Goal: Information Seeking & Learning: Learn about a topic

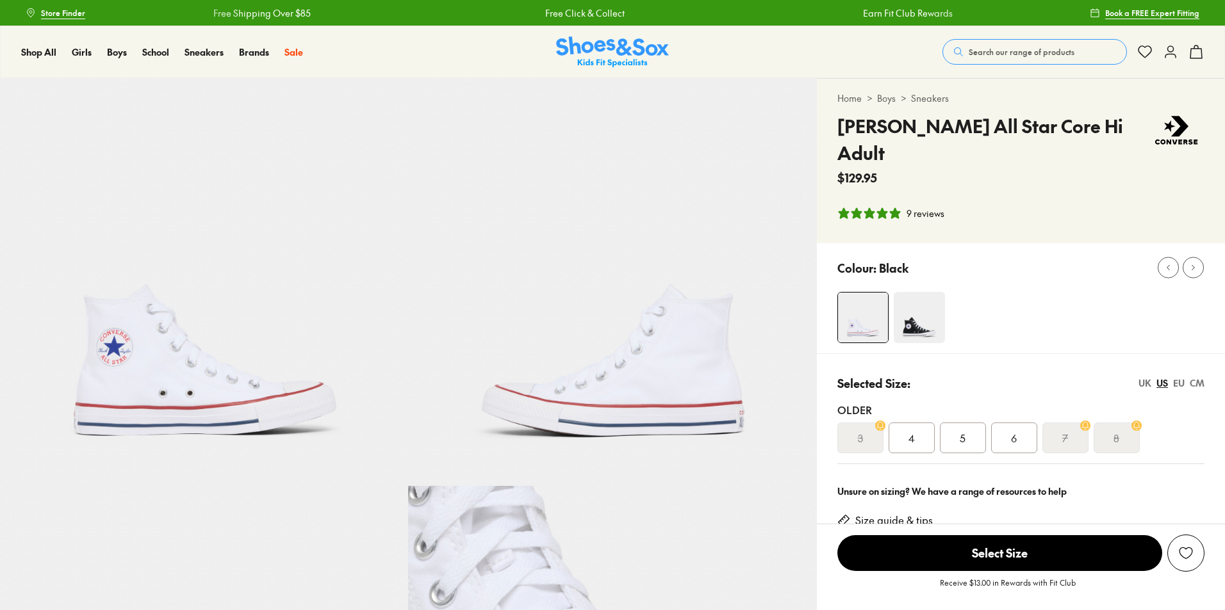
select select "*"
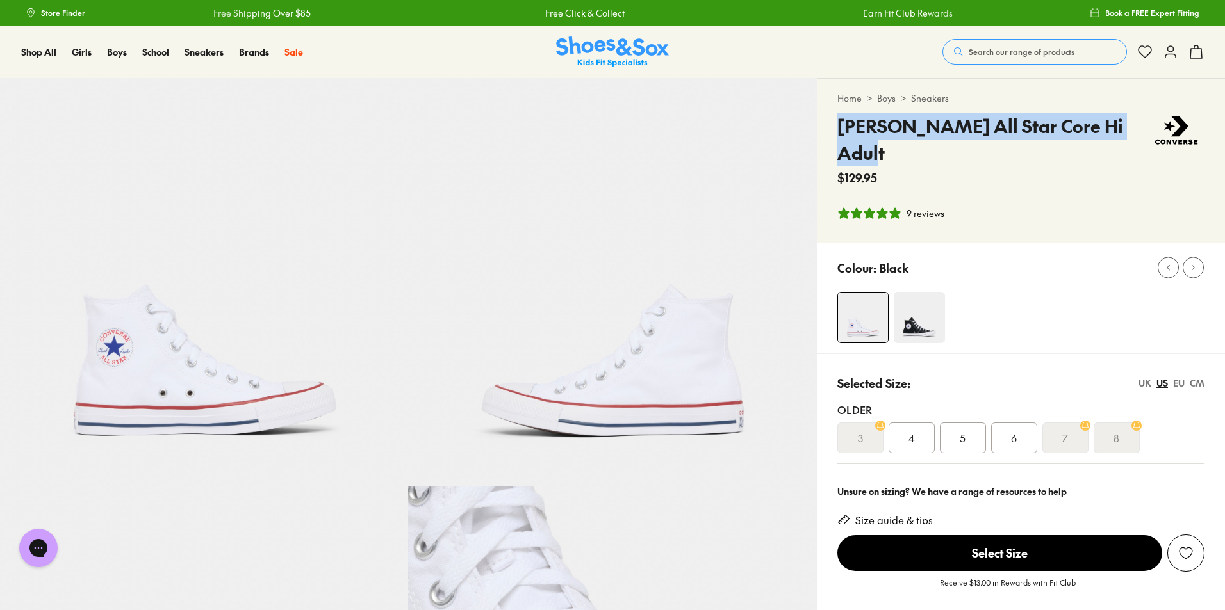
click at [1020, 45] on button "Search our range of products" at bounding box center [1034, 52] width 184 height 26
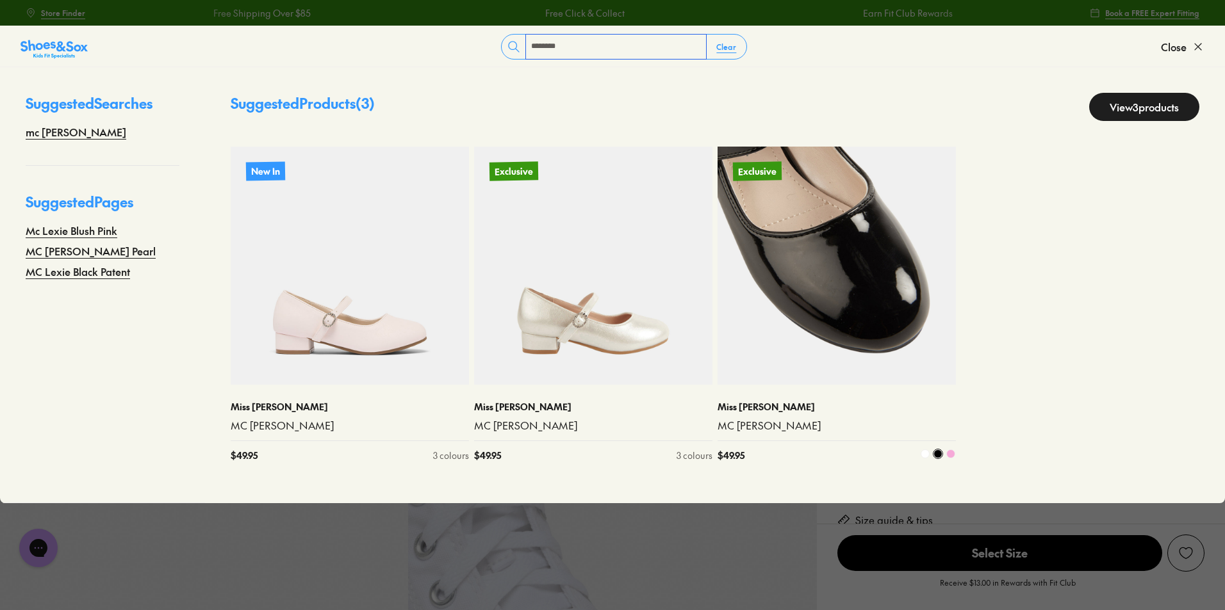
type input "********"
click at [859, 311] on img at bounding box center [836, 266] width 238 height 238
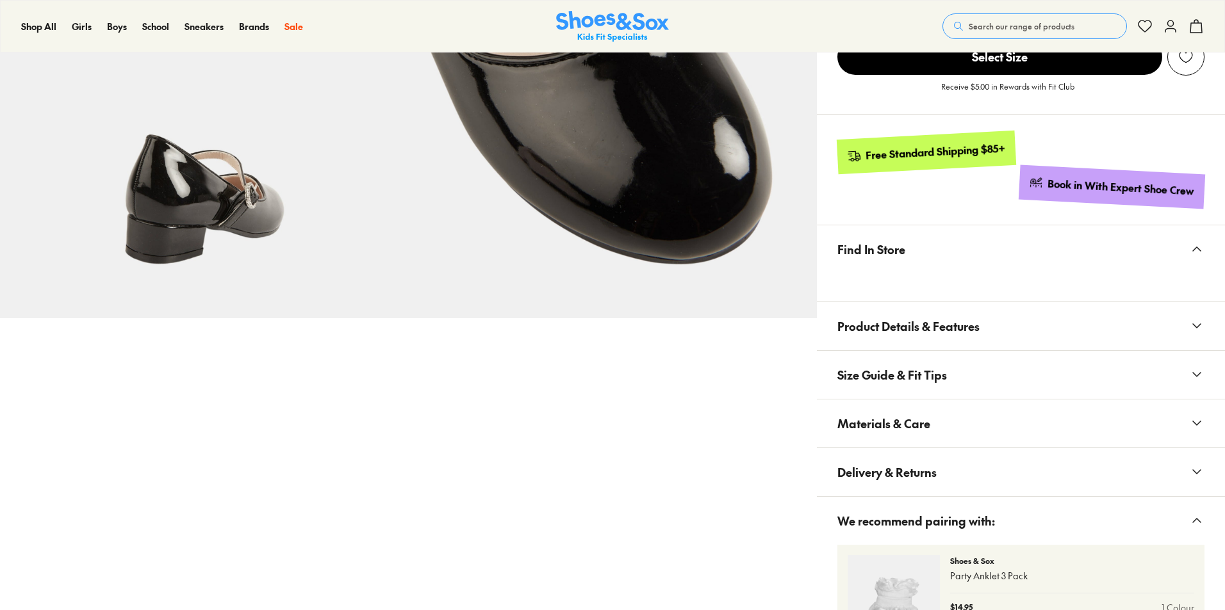
click at [903, 379] on span "Size Guide & Fit Tips" at bounding box center [892, 375] width 110 height 38
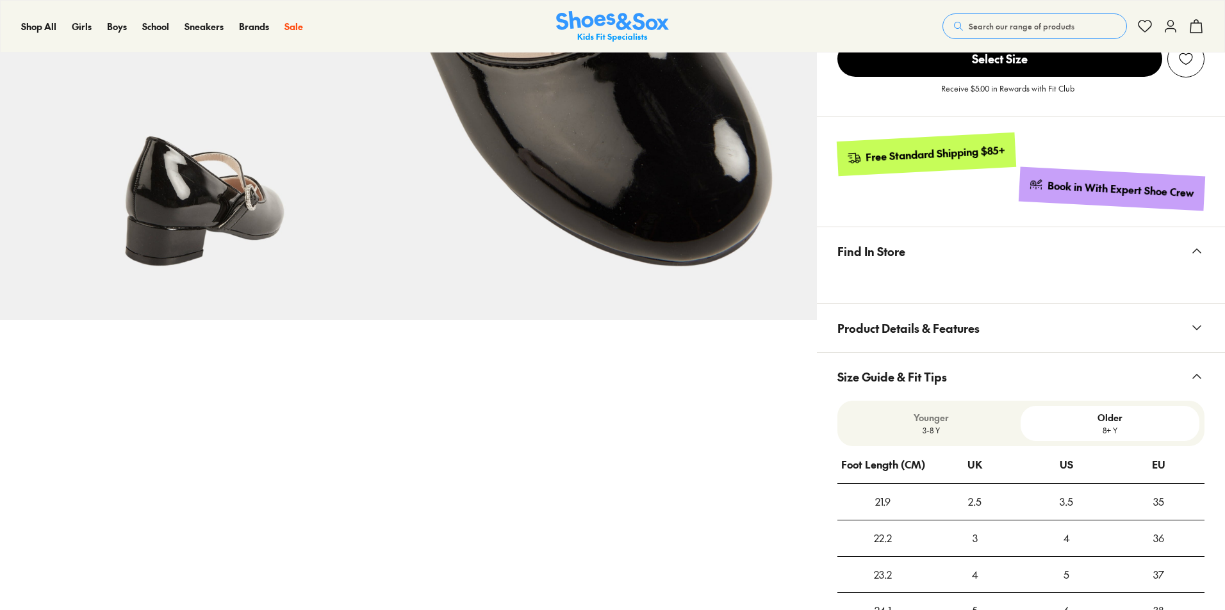
select select "*"
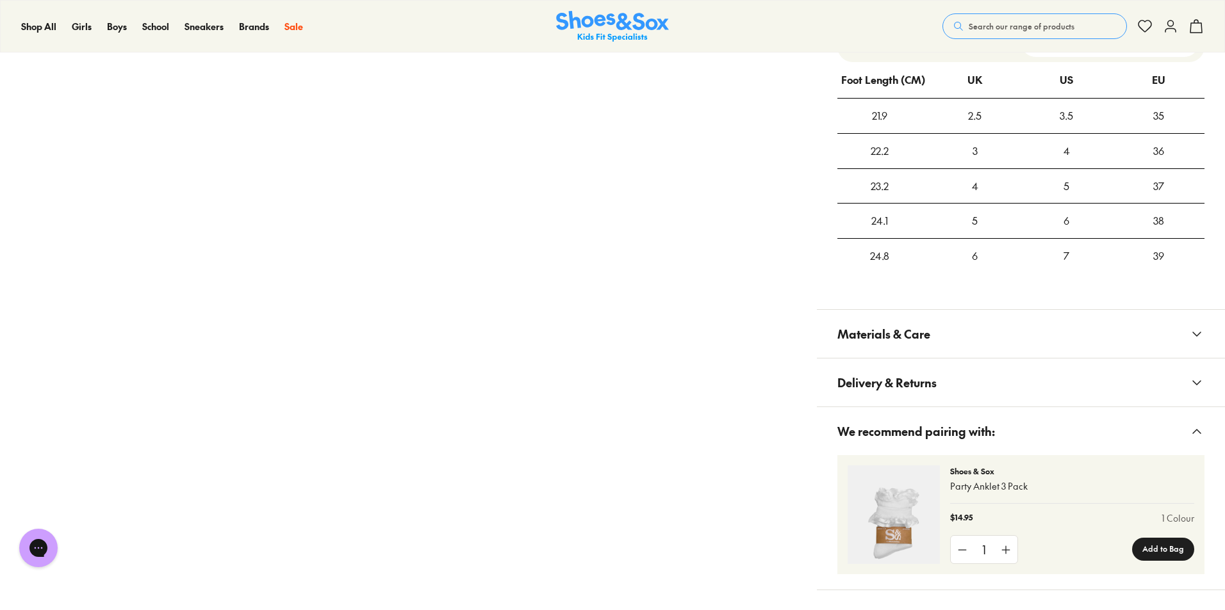
click at [924, 334] on span "Materials & Care" at bounding box center [883, 334] width 93 height 38
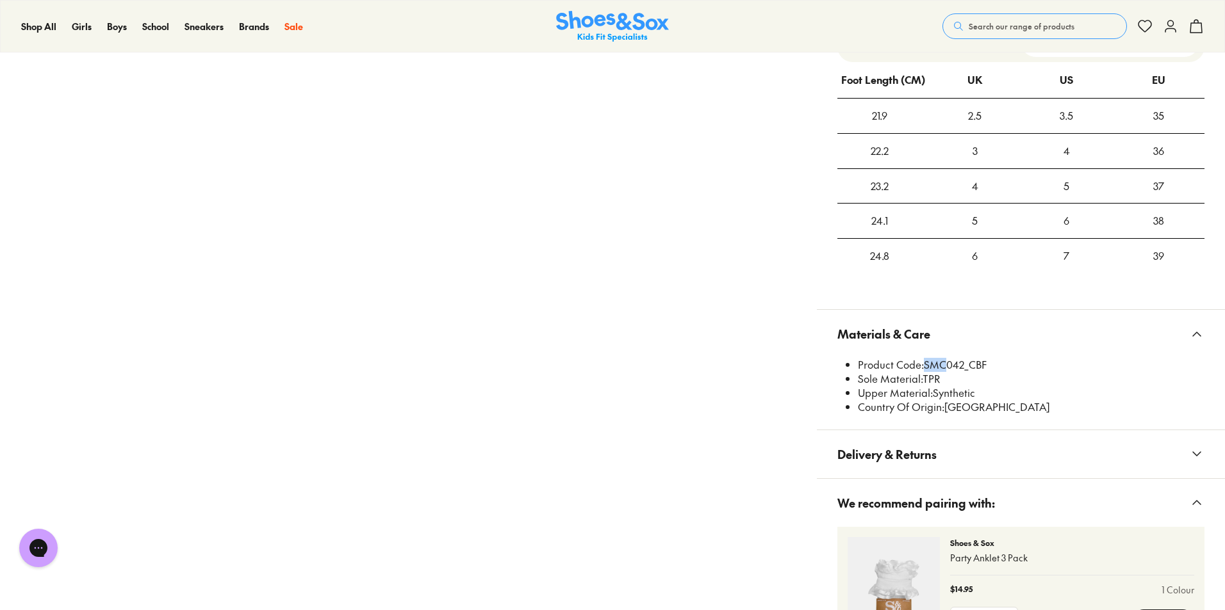
drag, startPoint x: 923, startPoint y: 364, endPoint x: 943, endPoint y: 366, distance: 19.9
click at [943, 366] on li "Product Code: SMC042_CBF" at bounding box center [1031, 365] width 347 height 14
click at [979, 381] on li "Sole Material: TPR" at bounding box center [1031, 379] width 347 height 14
drag, startPoint x: 926, startPoint y: 363, endPoint x: 962, endPoint y: 363, distance: 35.9
click at [962, 363] on li "Product Code: SMC042_CBF" at bounding box center [1031, 365] width 347 height 14
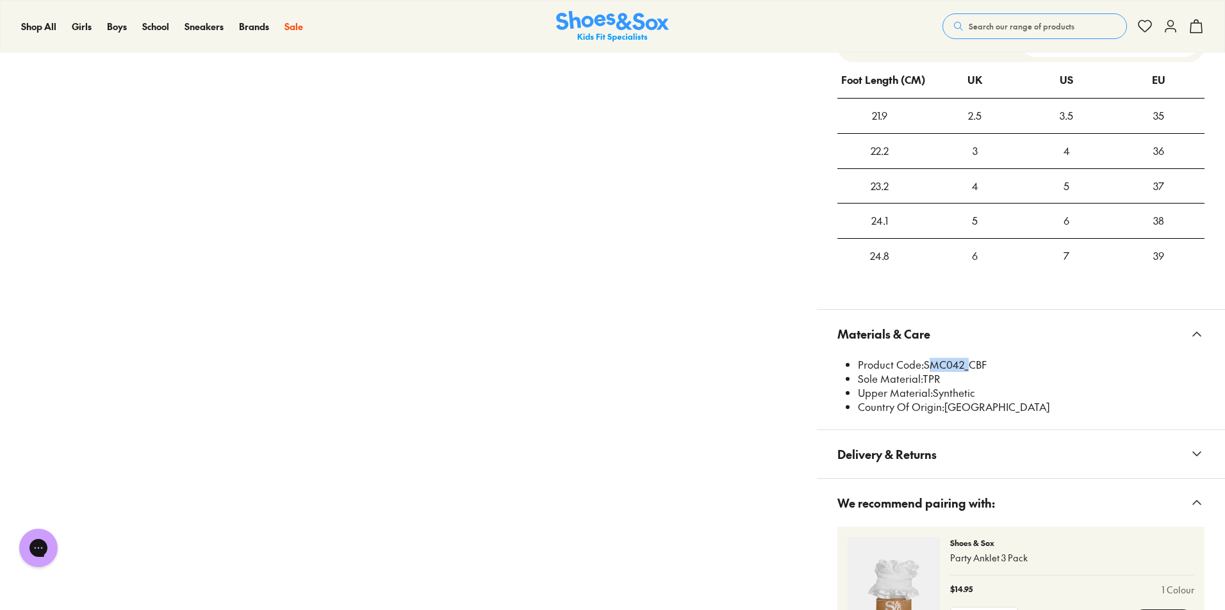
copy li "SMC042"
